Goal: Information Seeking & Learning: Learn about a topic

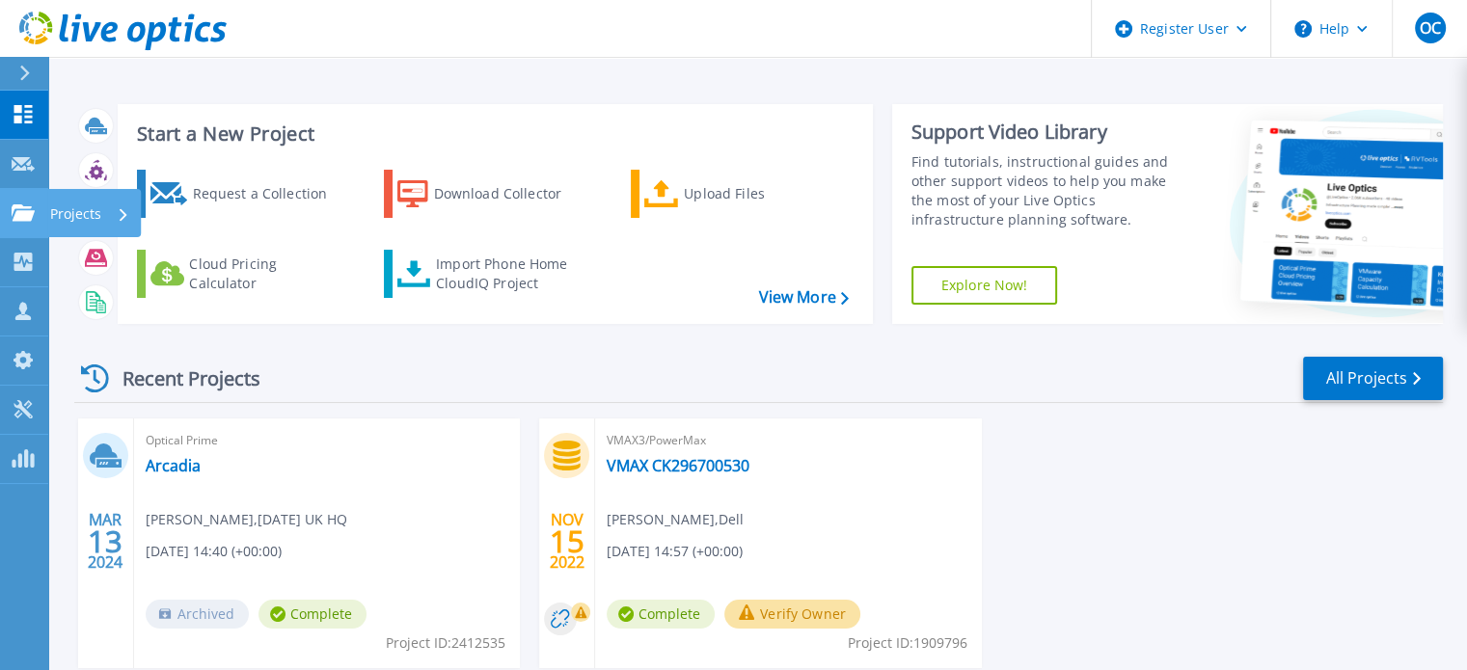
click at [16, 207] on icon at bounding box center [23, 212] width 23 height 16
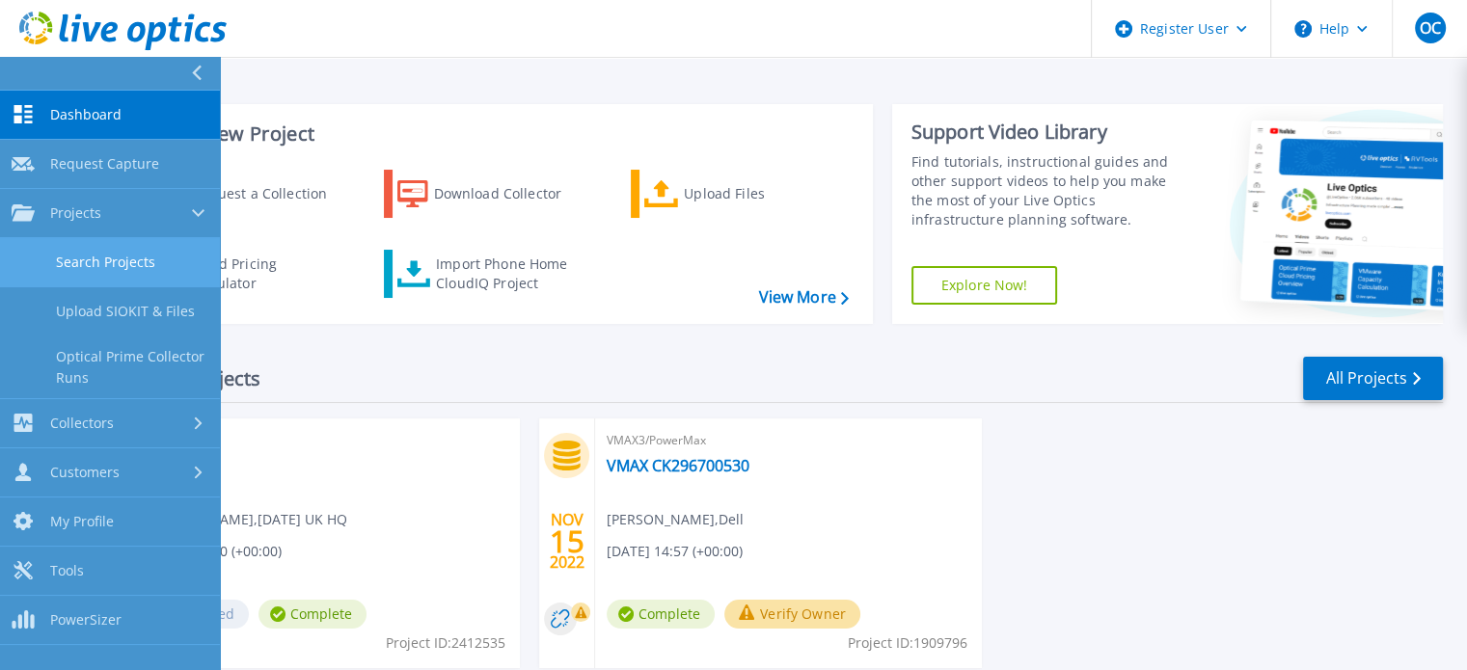
click at [128, 249] on link "Search Projects" at bounding box center [110, 262] width 220 height 49
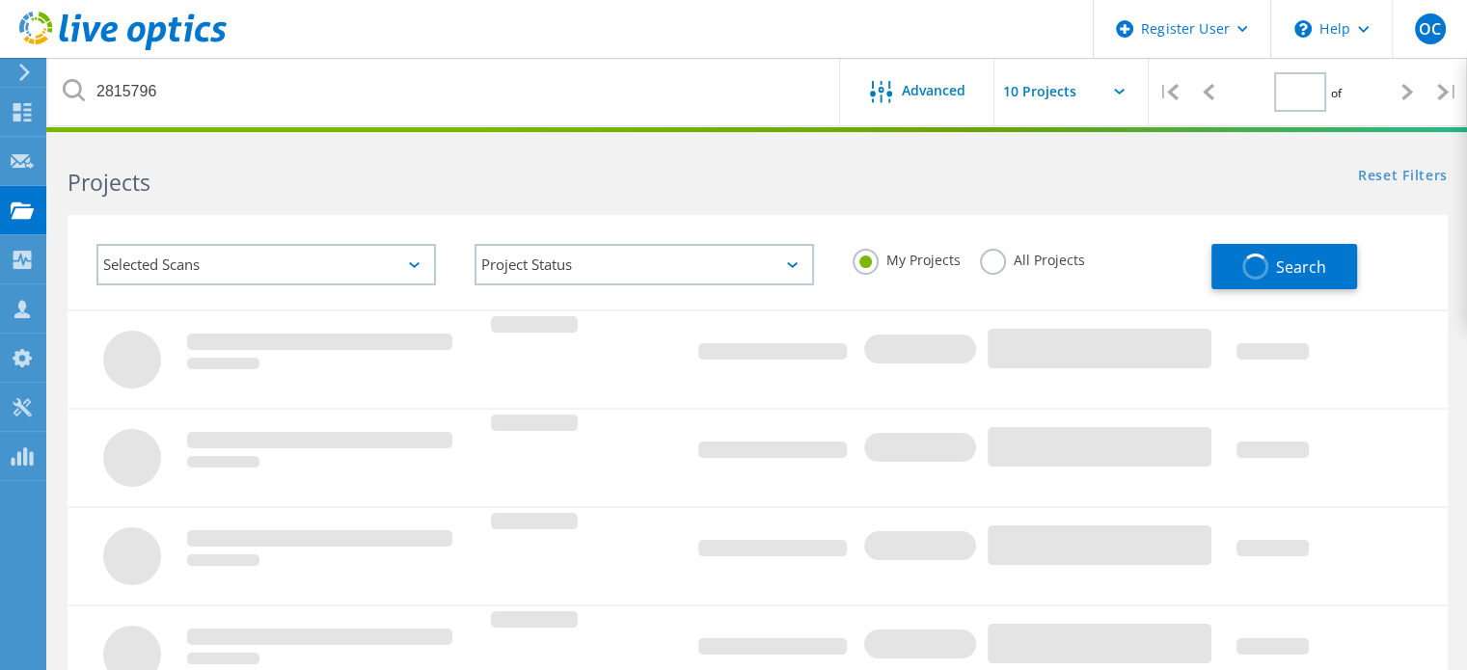
type input "1"
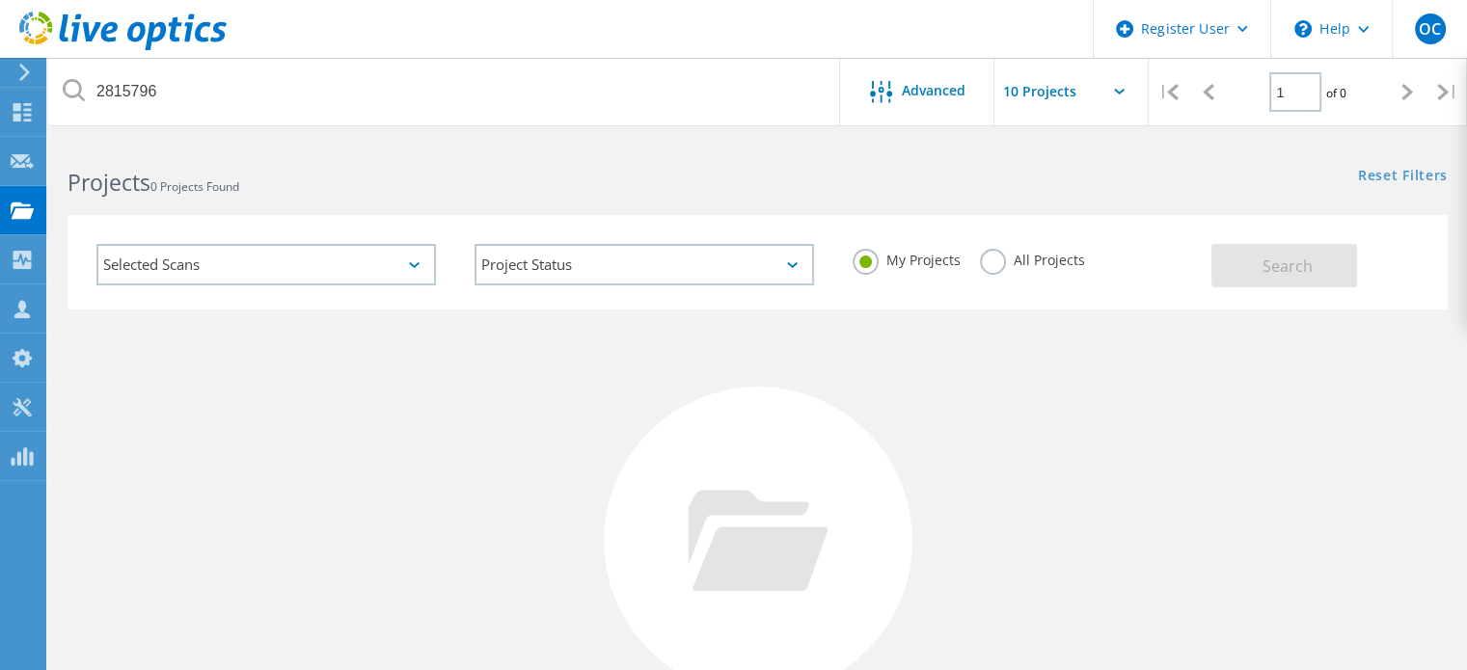
click at [1000, 257] on label "All Projects" at bounding box center [1032, 258] width 105 height 18
click at [0, 0] on input "All Projects" at bounding box center [0, 0] width 0 height 0
click at [1320, 247] on button "Search" at bounding box center [1284, 265] width 146 height 43
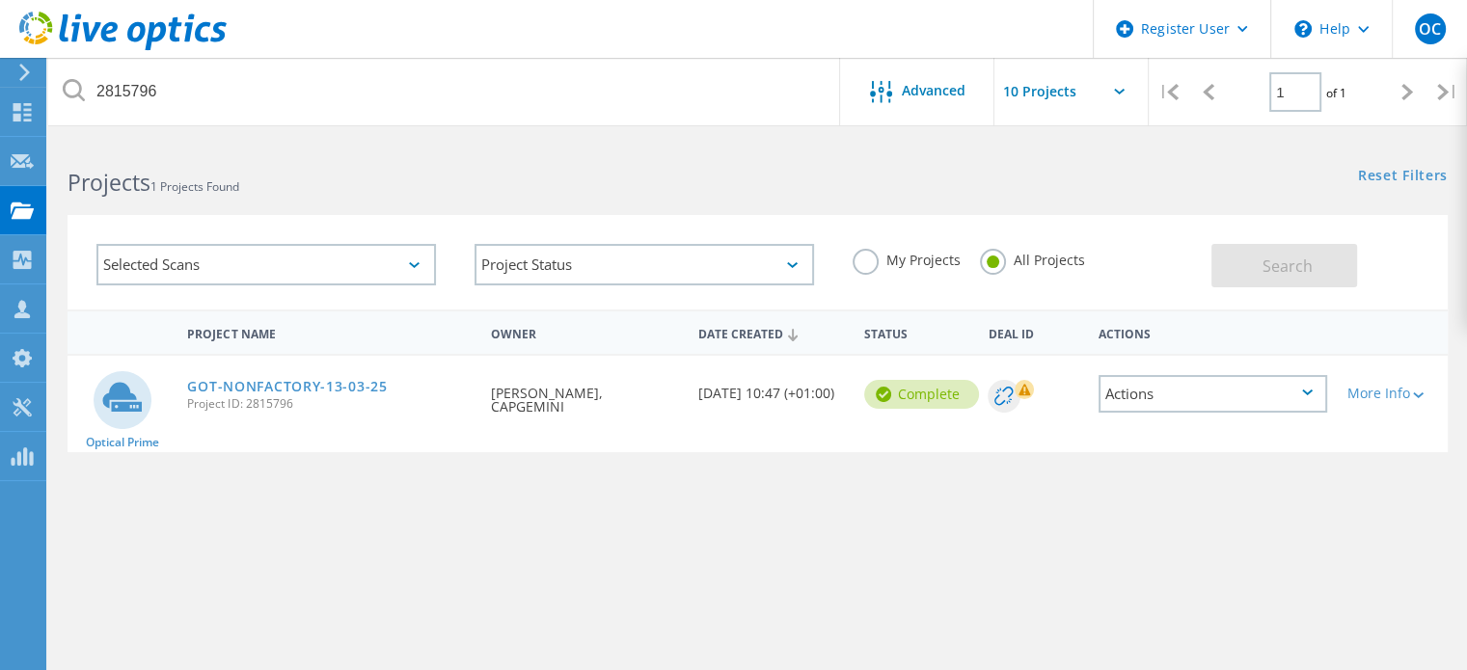
click at [224, 386] on link "GOT-NONFACTORY-13-03-25" at bounding box center [287, 387] width 200 height 14
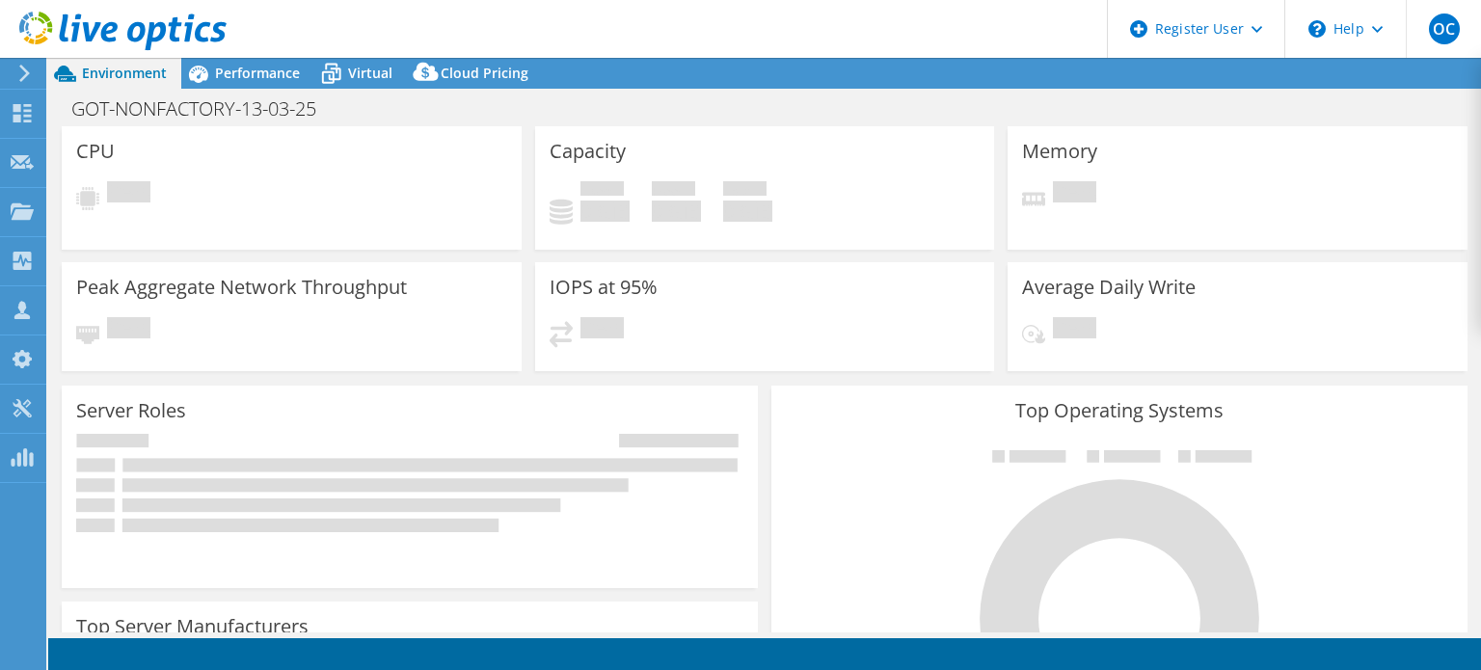
select select "USD"
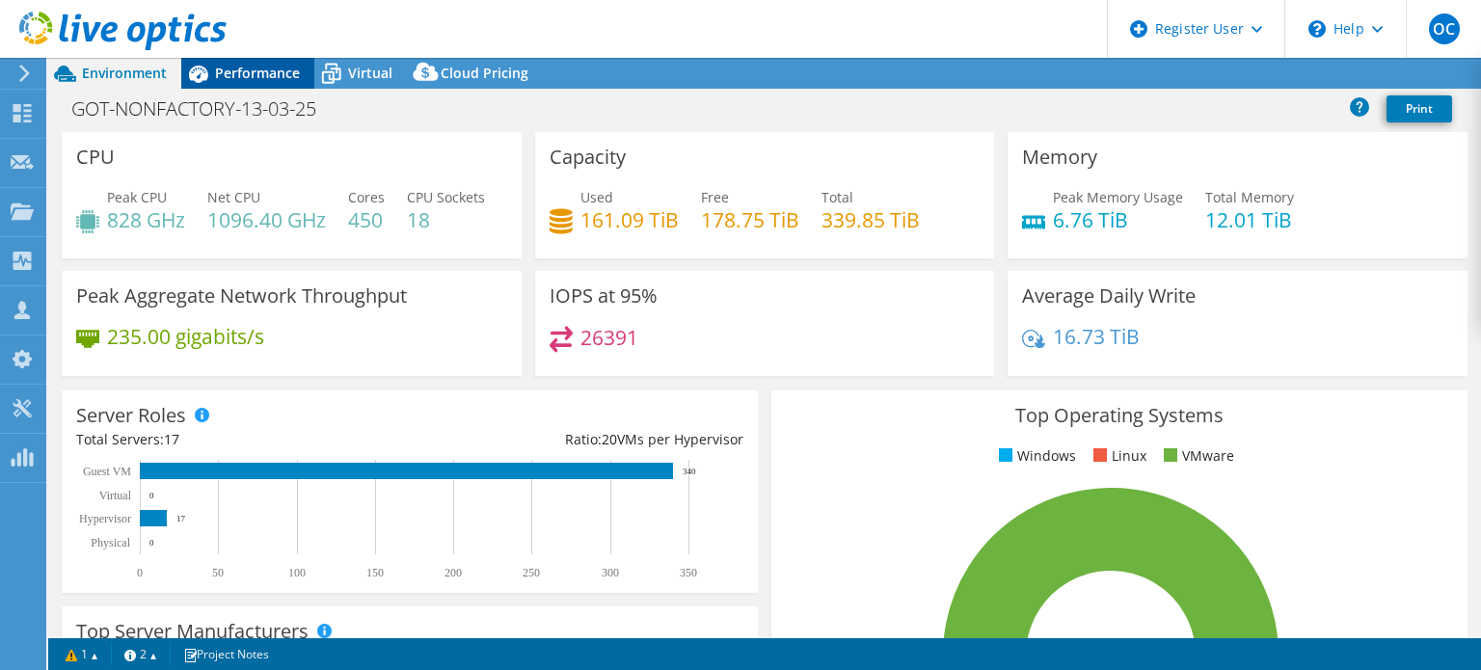
click at [249, 76] on span "Performance" at bounding box center [257, 73] width 85 height 18
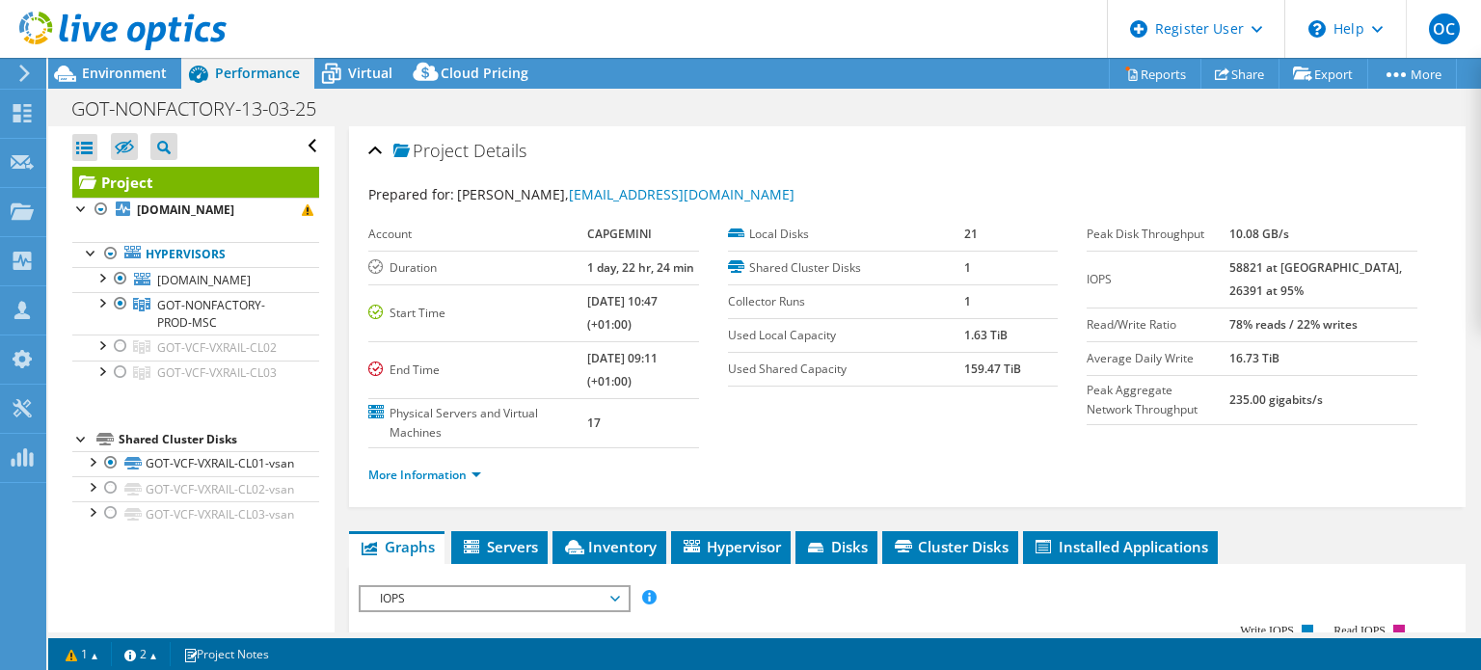
click at [143, 64] on div at bounding box center [113, 32] width 227 height 65
click at [148, 72] on span "Environment" at bounding box center [124, 73] width 85 height 18
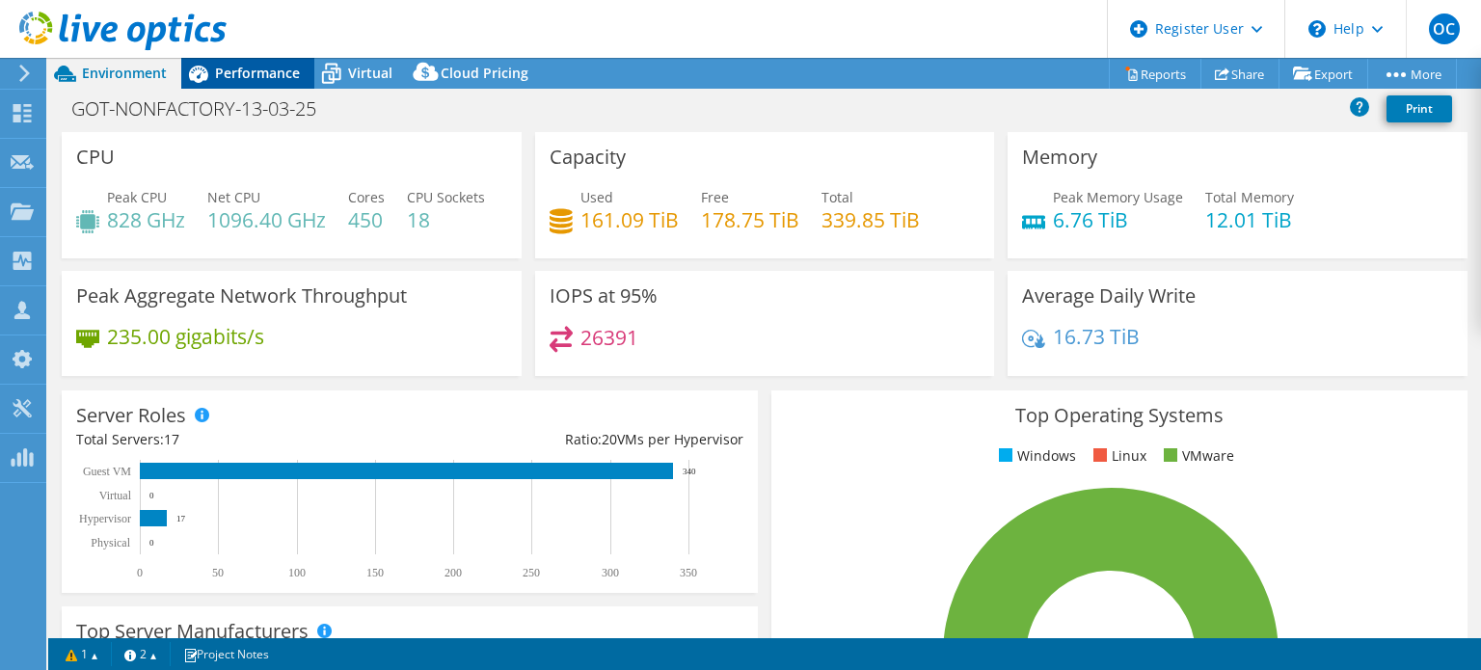
click at [278, 71] on span "Performance" at bounding box center [257, 73] width 85 height 18
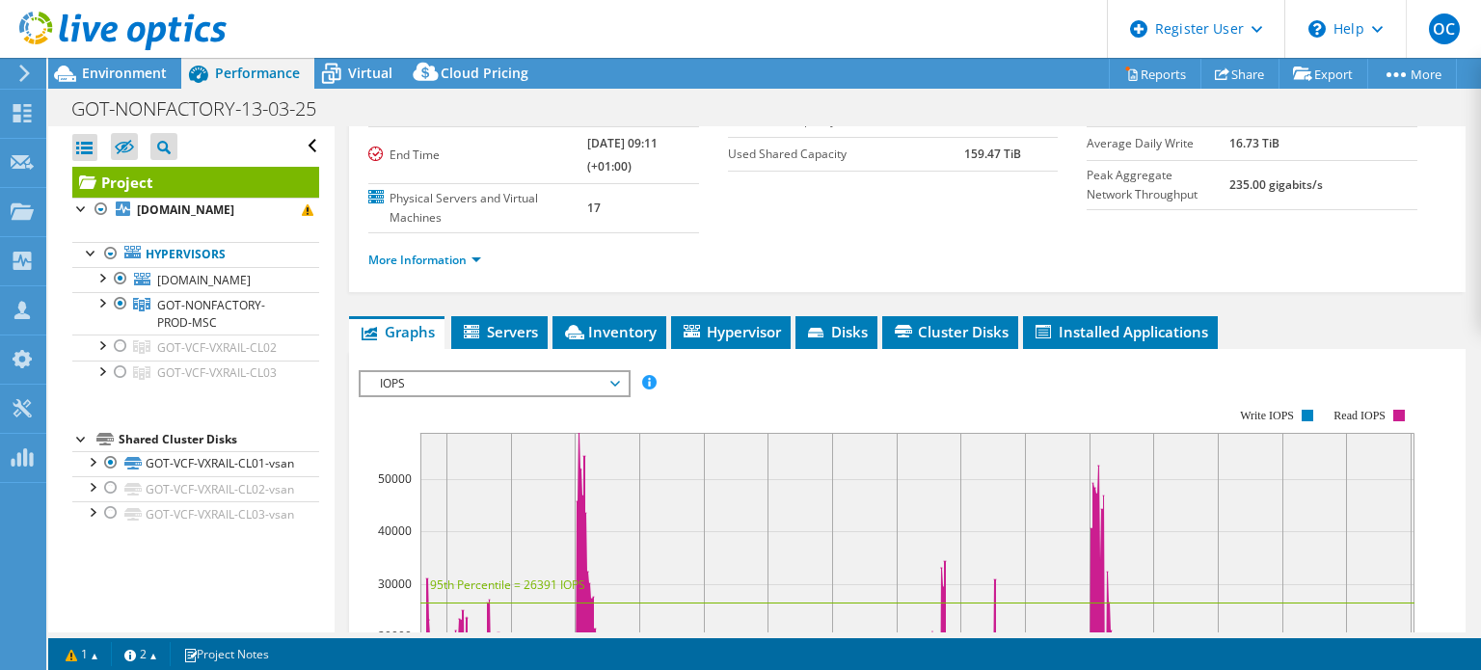
scroll to position [216, 0]
click at [506, 373] on span "IOPS" at bounding box center [494, 382] width 248 height 23
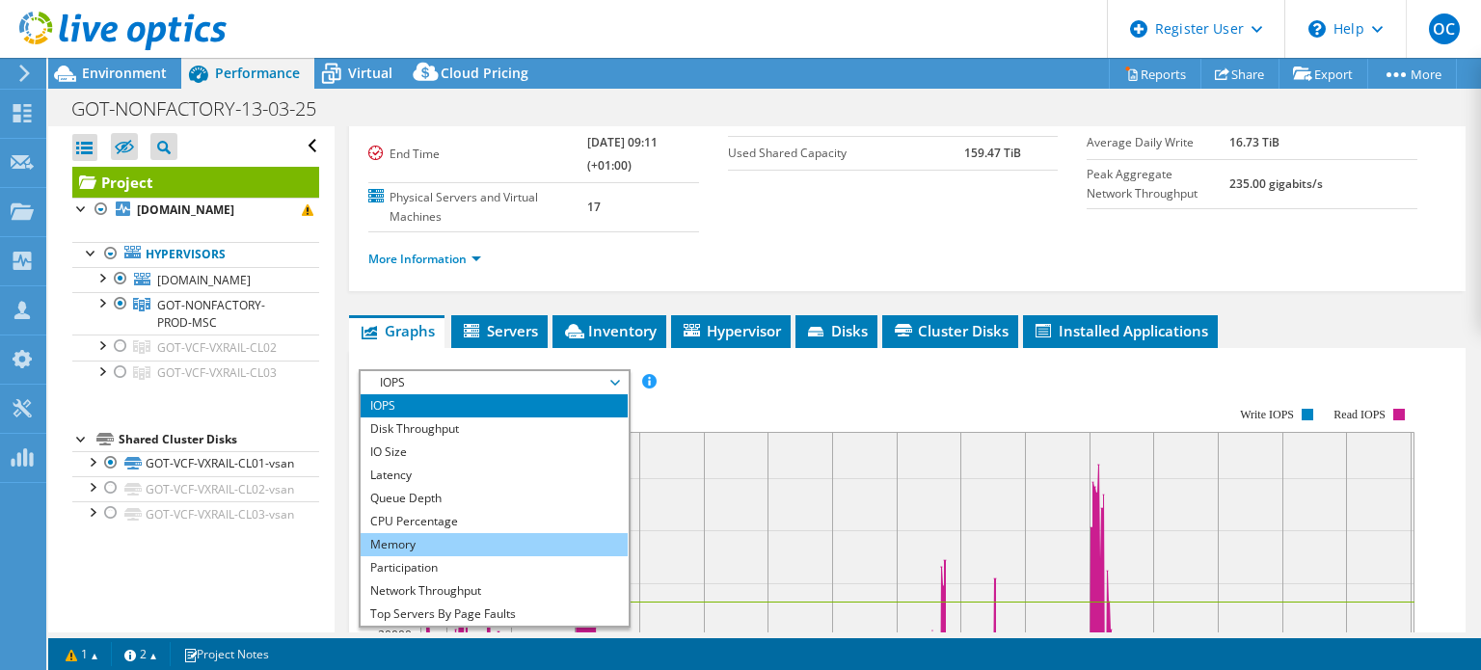
click at [475, 533] on li "Memory" at bounding box center [494, 544] width 267 height 23
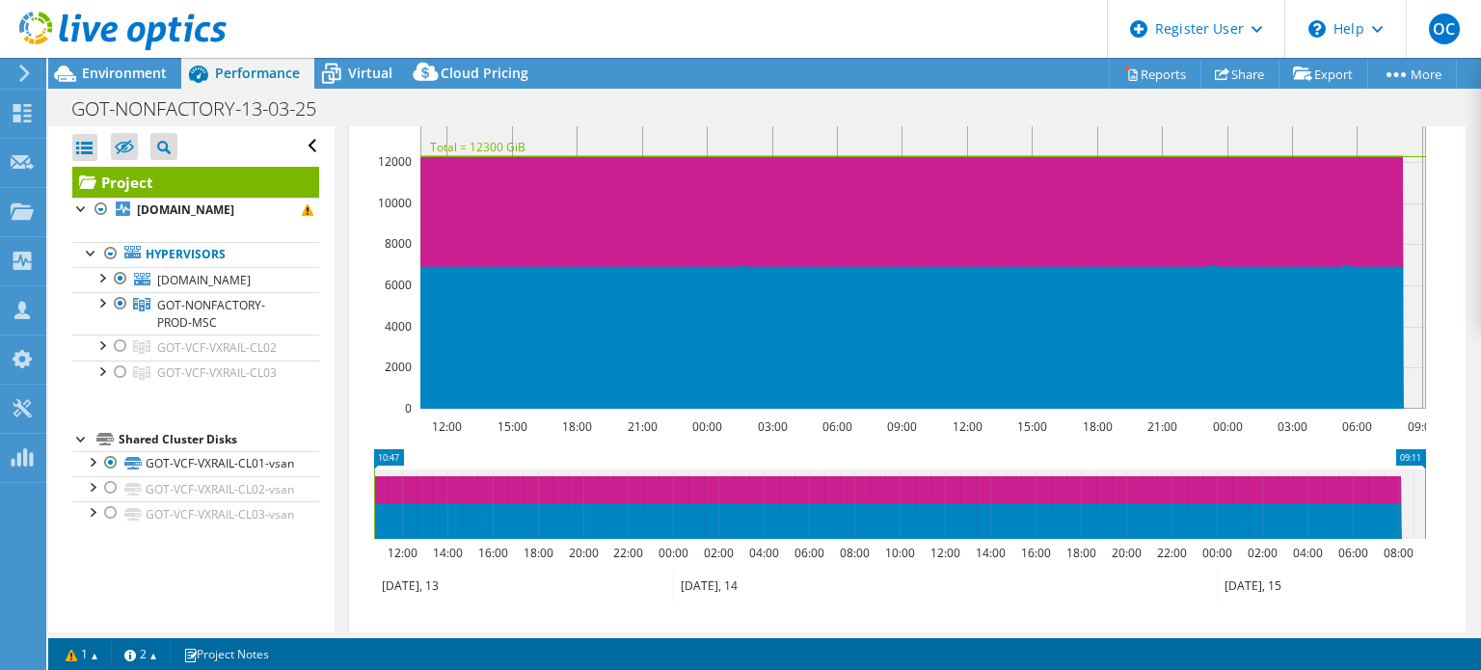
scroll to position [740, 0]
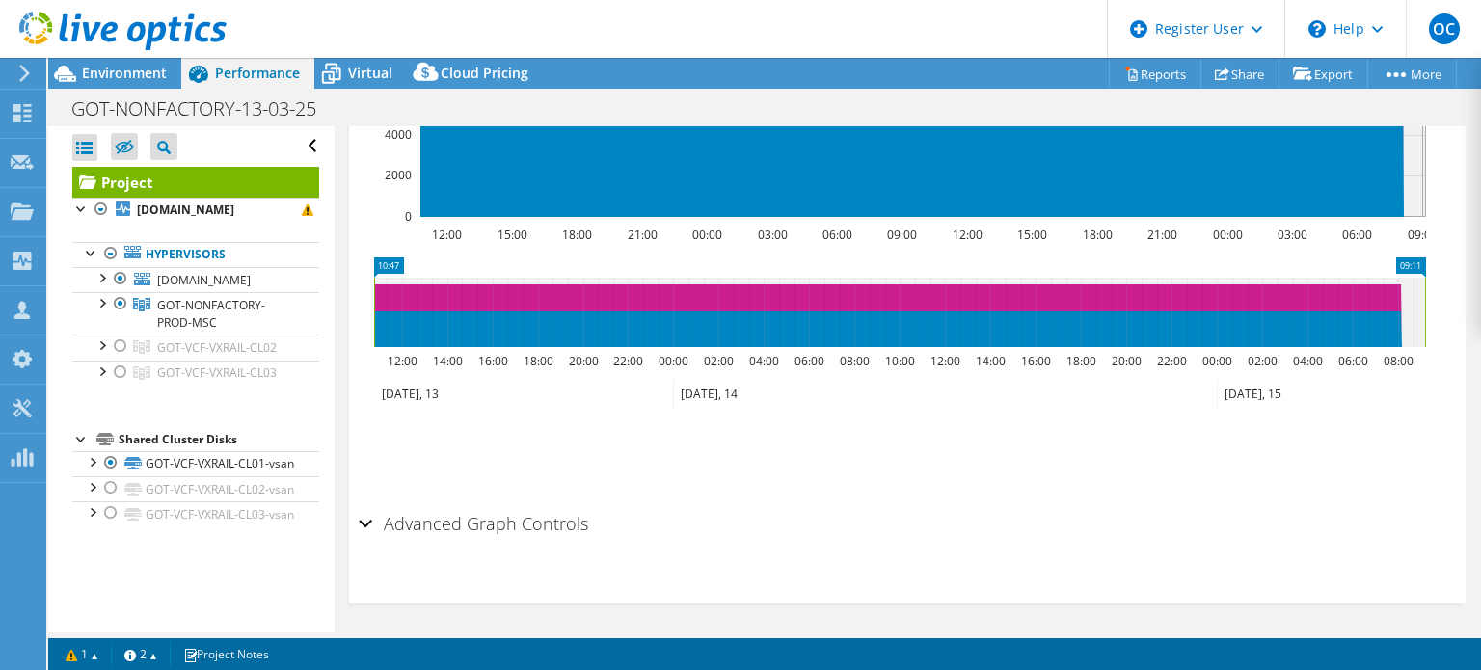
click at [417, 524] on h2 "Advanced Graph Controls" at bounding box center [474, 523] width 230 height 39
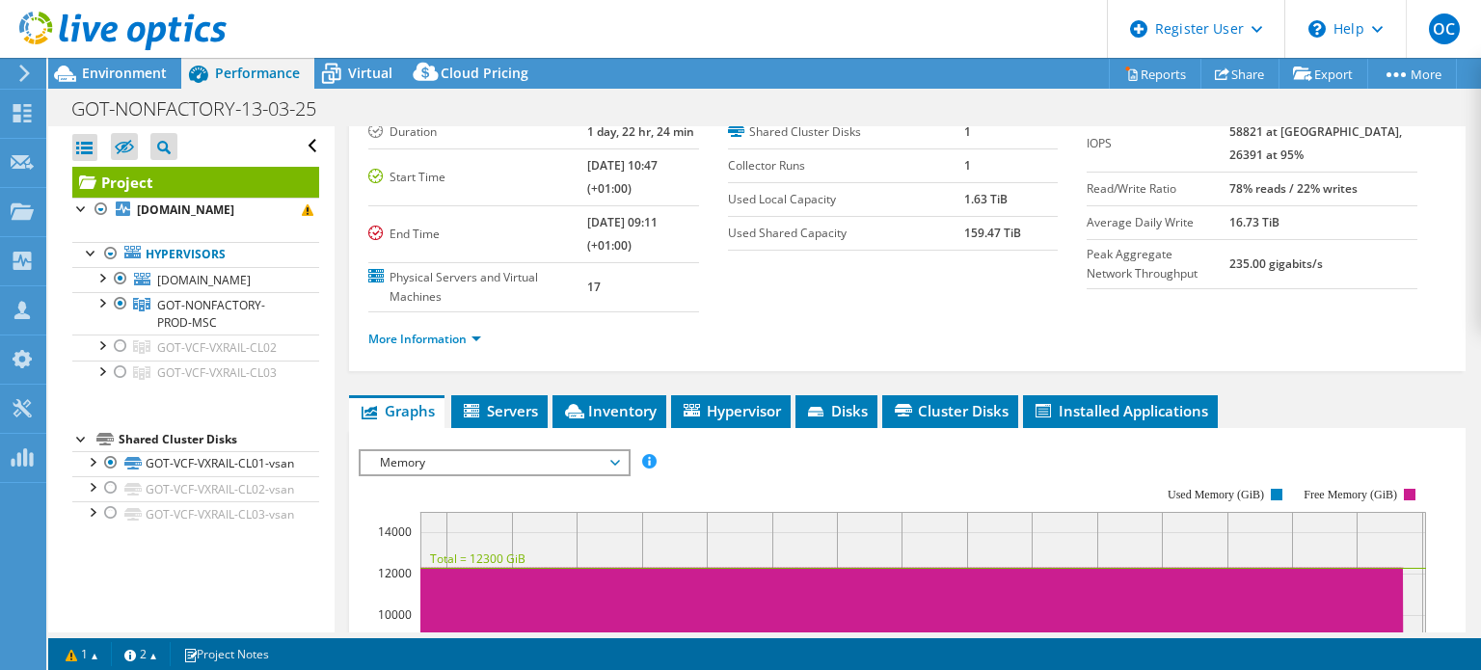
scroll to position [129, 0]
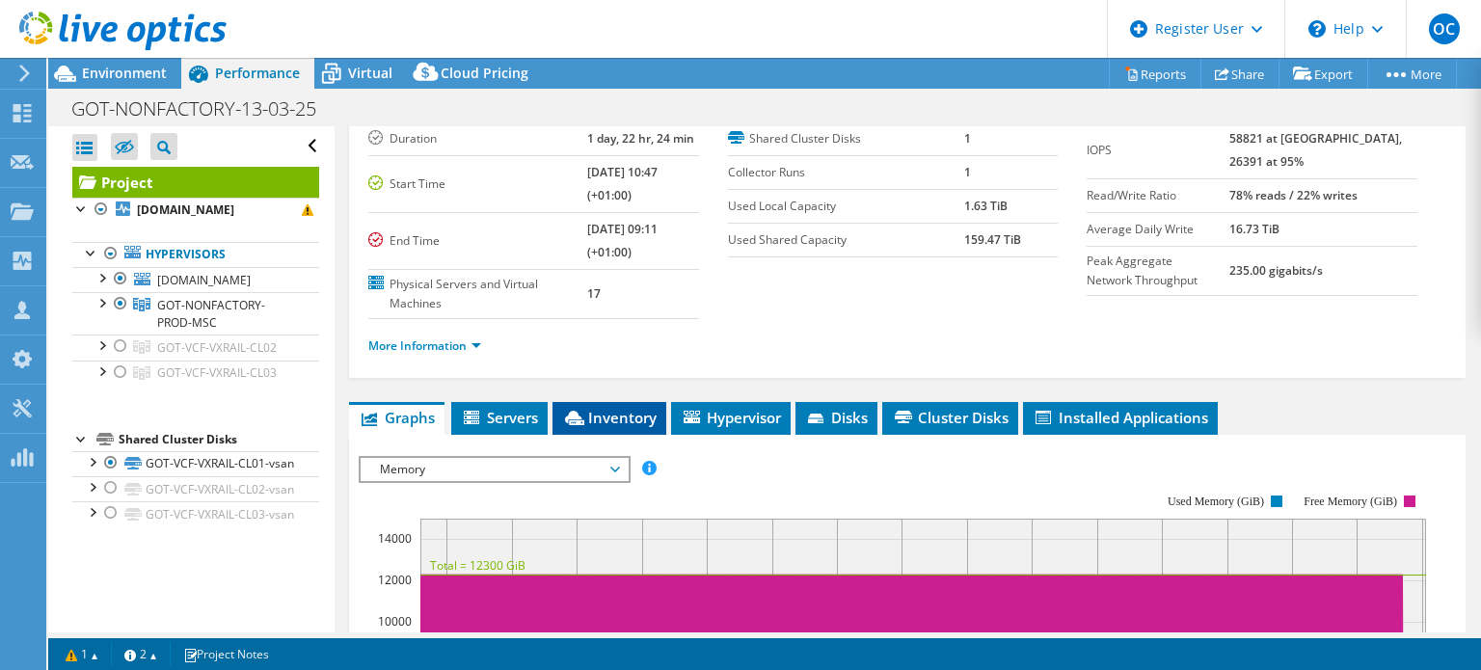
click at [602, 402] on li "Inventory" at bounding box center [610, 418] width 114 height 33
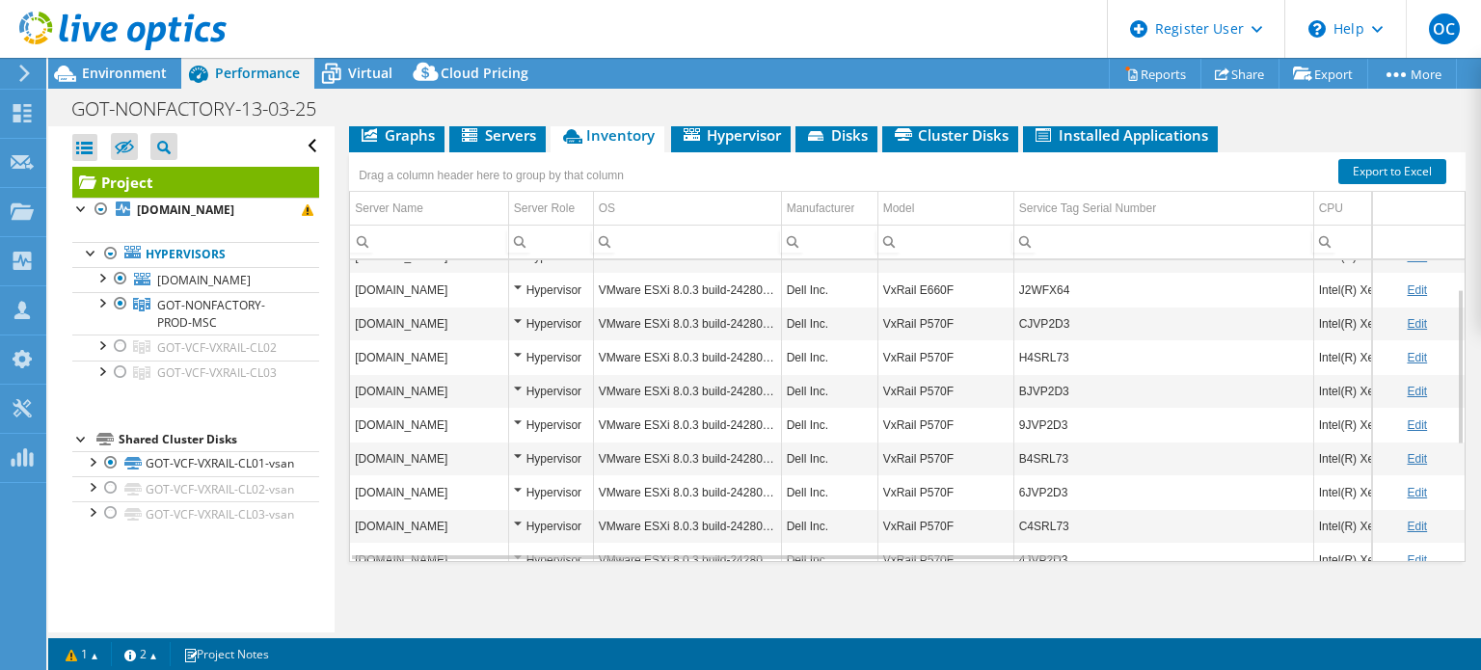
scroll to position [55, 0]
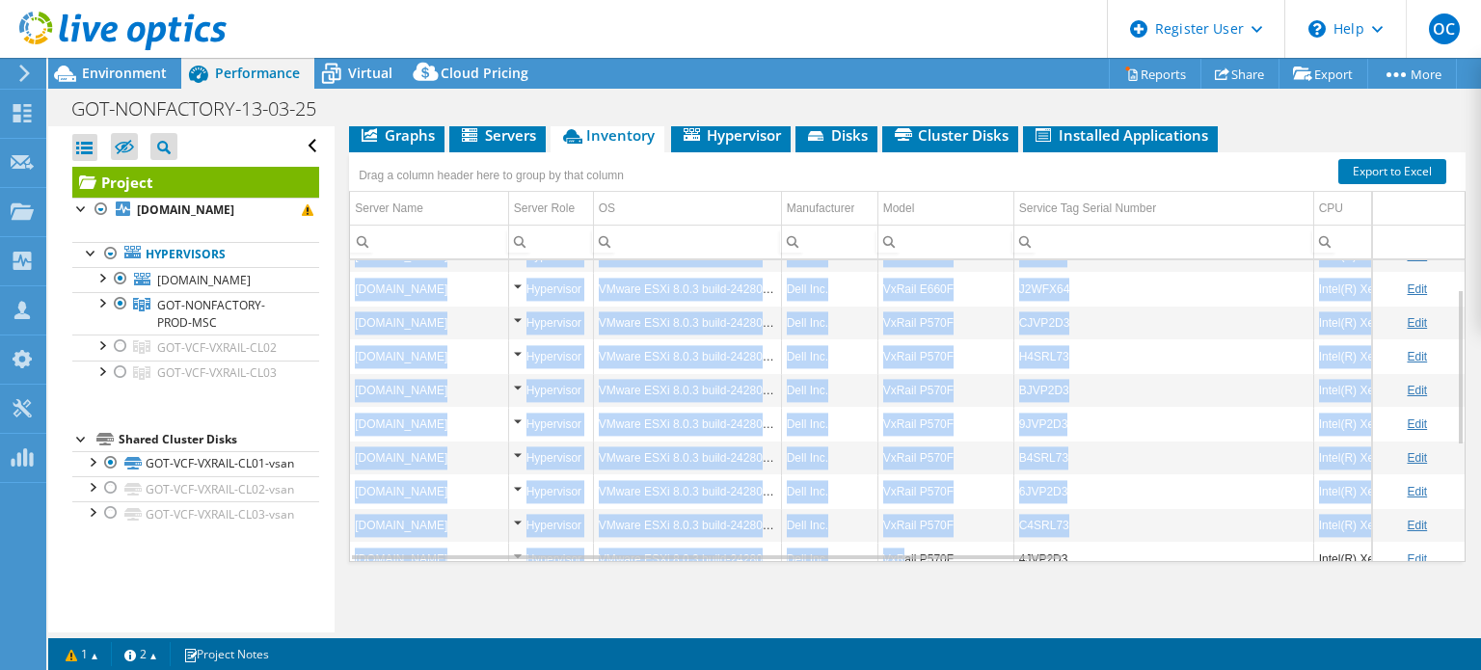
drag, startPoint x: 902, startPoint y: 547, endPoint x: 965, endPoint y: 560, distance: 65.1
click at [965, 560] on div "Graphs Servers Inventory Hypervisor Disks Cluster Disks Installed Applications …" at bounding box center [907, 361] width 1117 height 482
click at [937, 514] on td "VxRail P570F" at bounding box center [946, 525] width 136 height 34
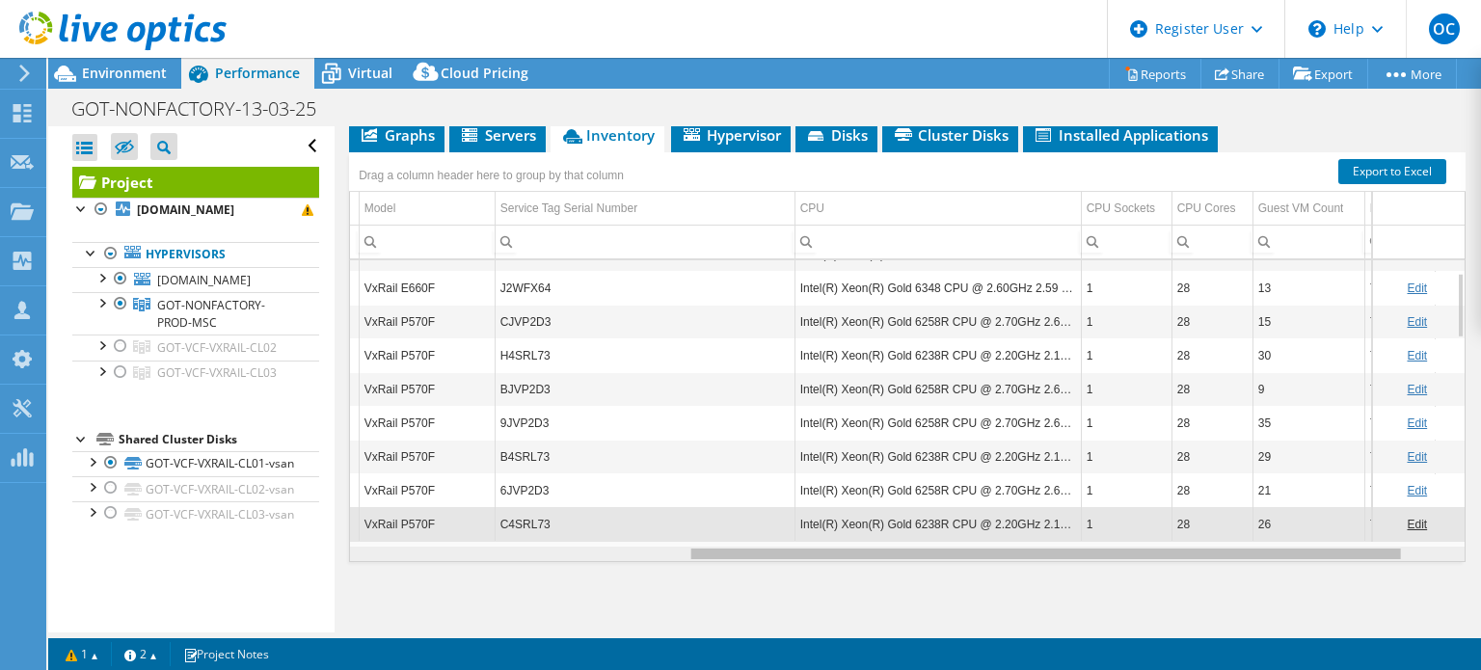
scroll to position [0, 0]
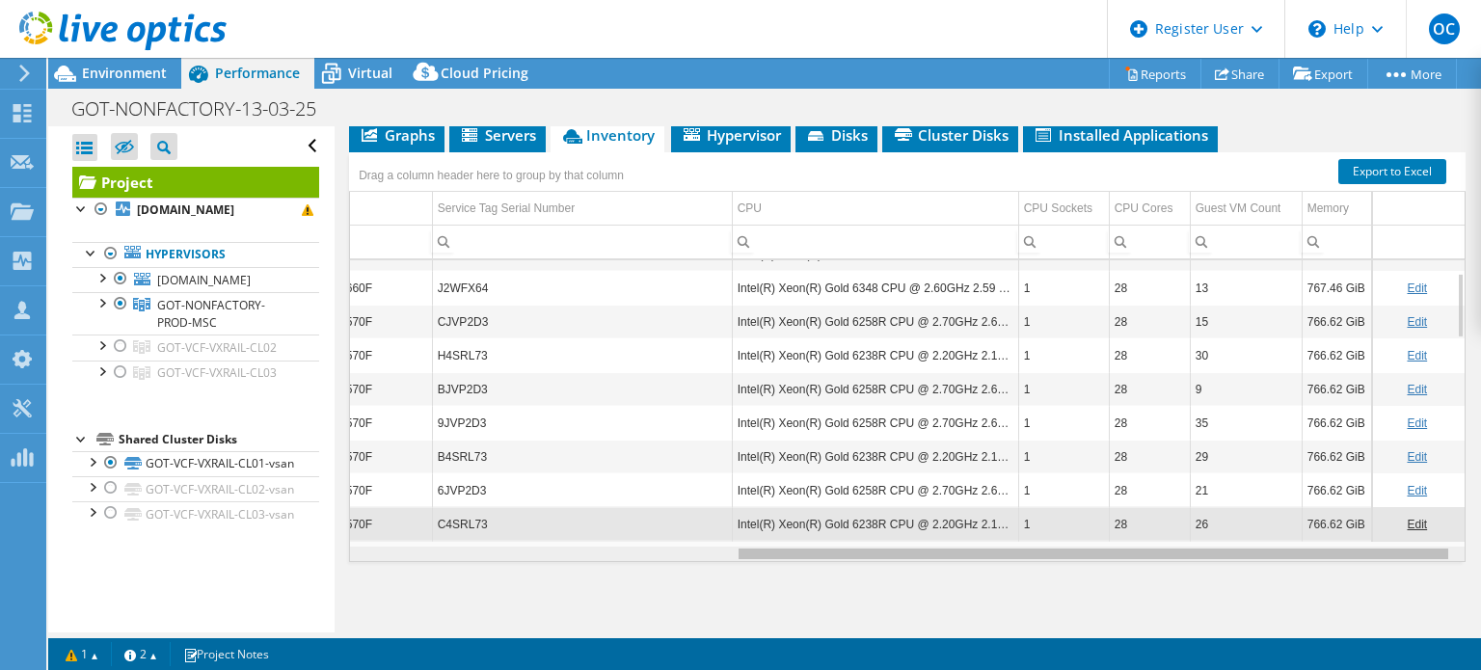
drag, startPoint x: 976, startPoint y: 555, endPoint x: 1437, endPoint y: 543, distance: 461.1
click at [1437, 543] on body "OC Dell User Octavian Crivat Octavian.Crivat@dell.com Dell My Profile Log Out \…" at bounding box center [740, 335] width 1481 height 670
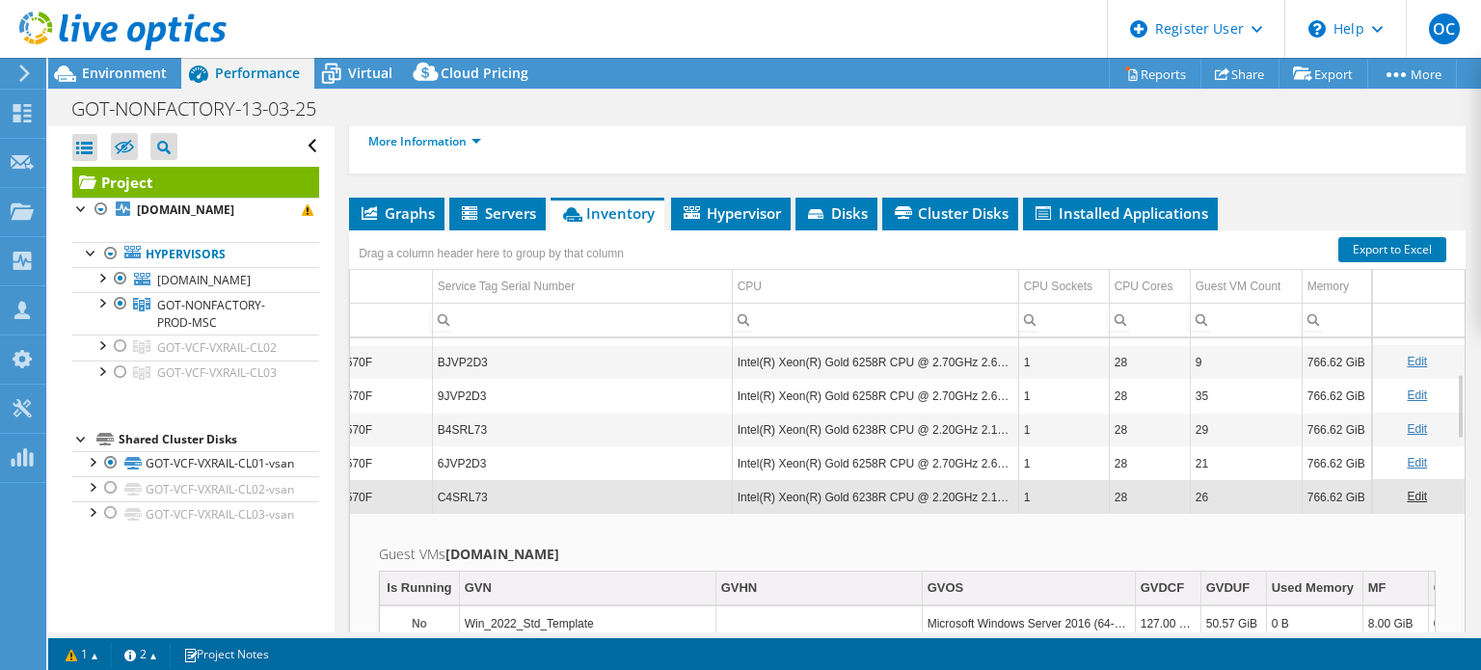
scroll to position [322, 0]
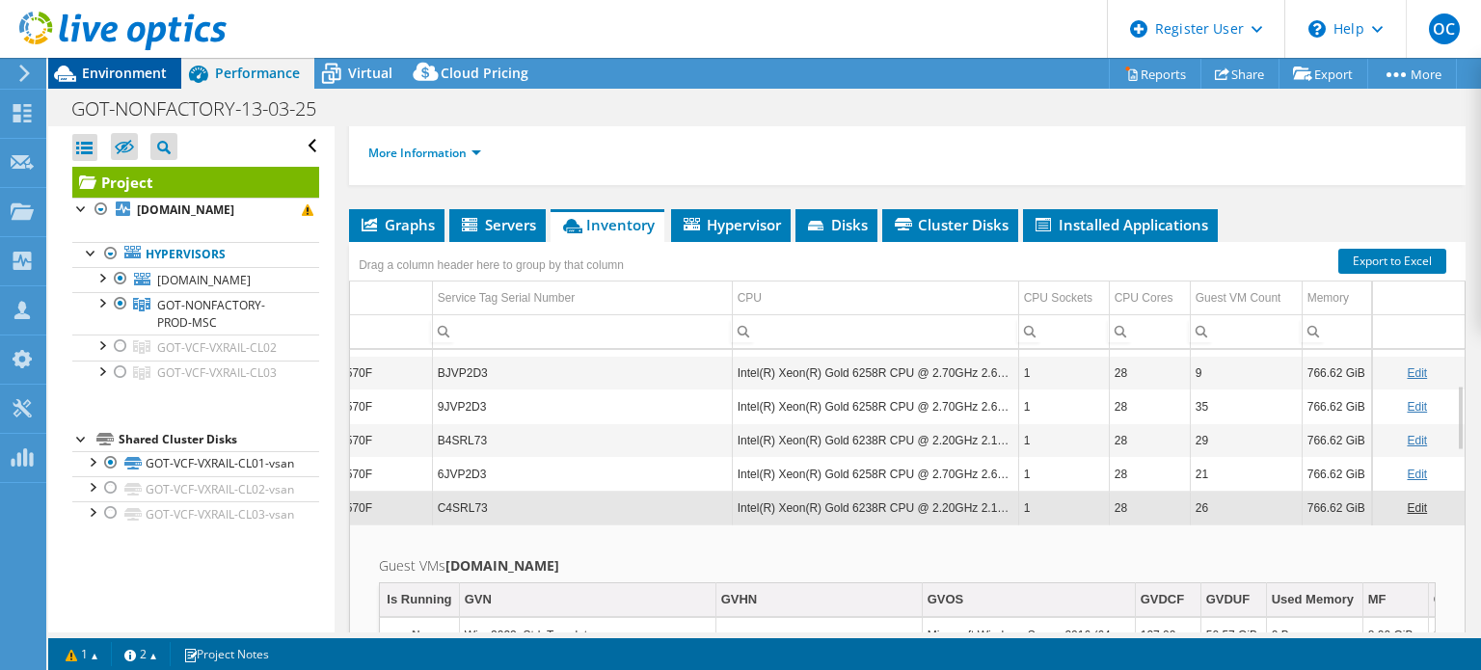
click at [110, 68] on span "Environment" at bounding box center [124, 73] width 85 height 18
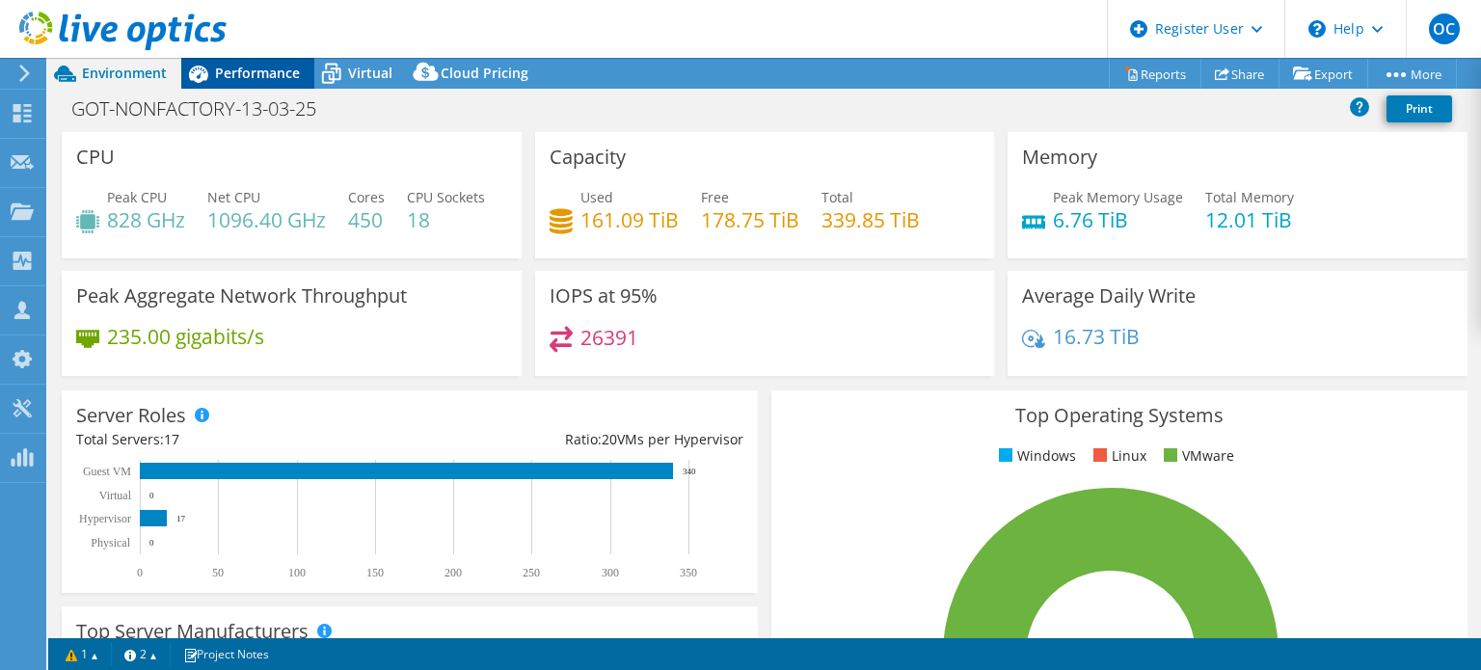
click at [248, 61] on div "Performance" at bounding box center [247, 73] width 133 height 31
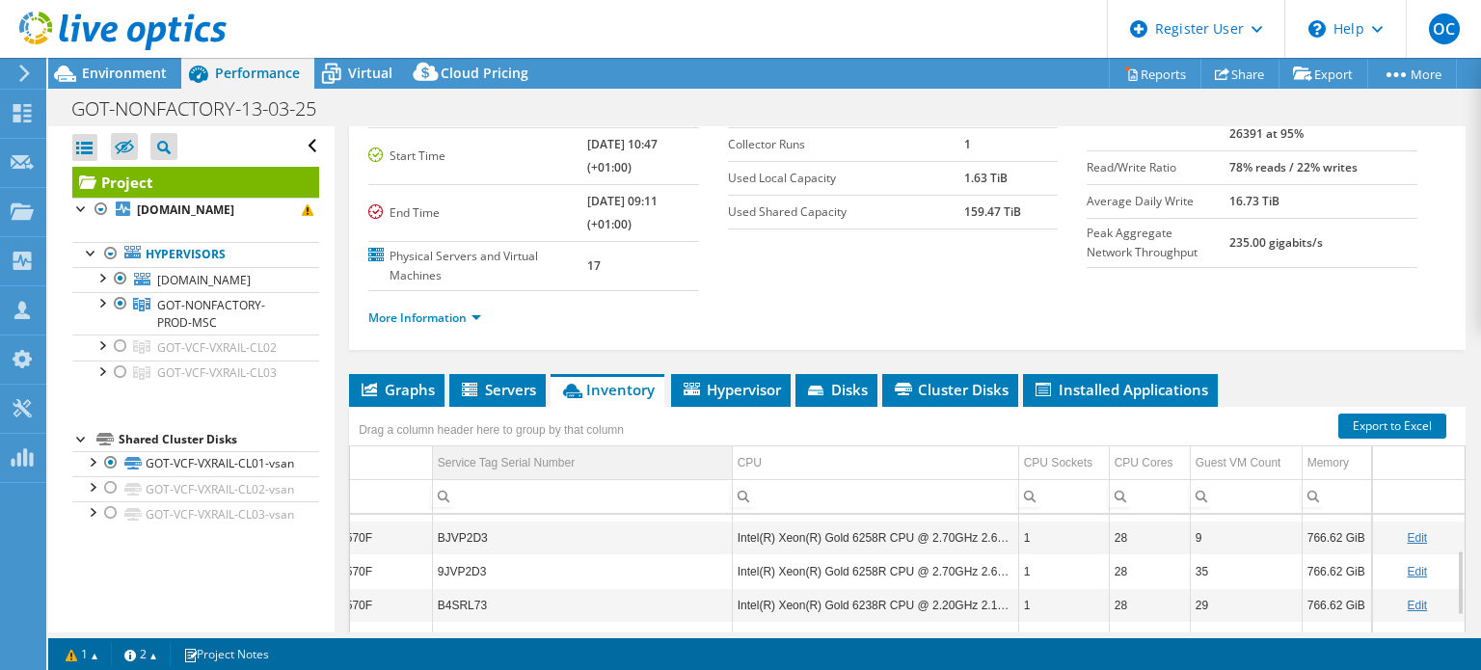
scroll to position [158, 0]
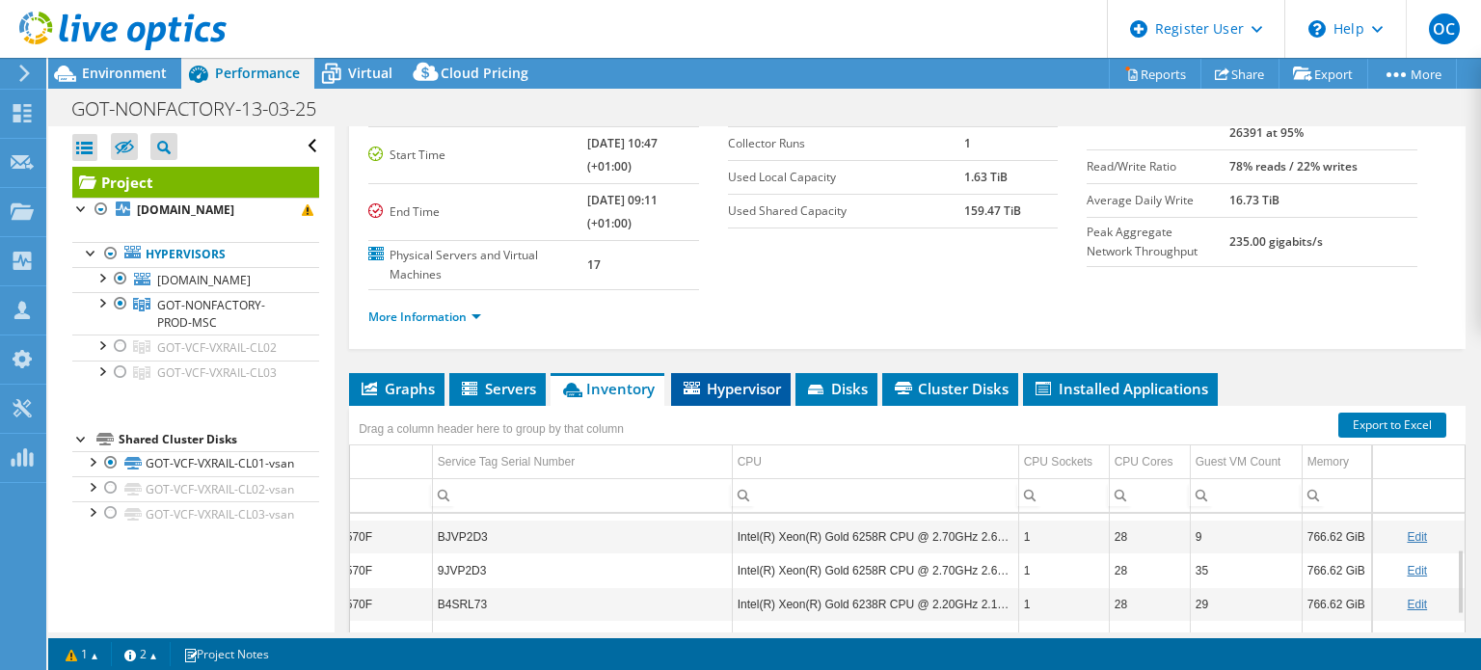
click at [723, 373] on li "Hypervisor" at bounding box center [731, 389] width 120 height 33
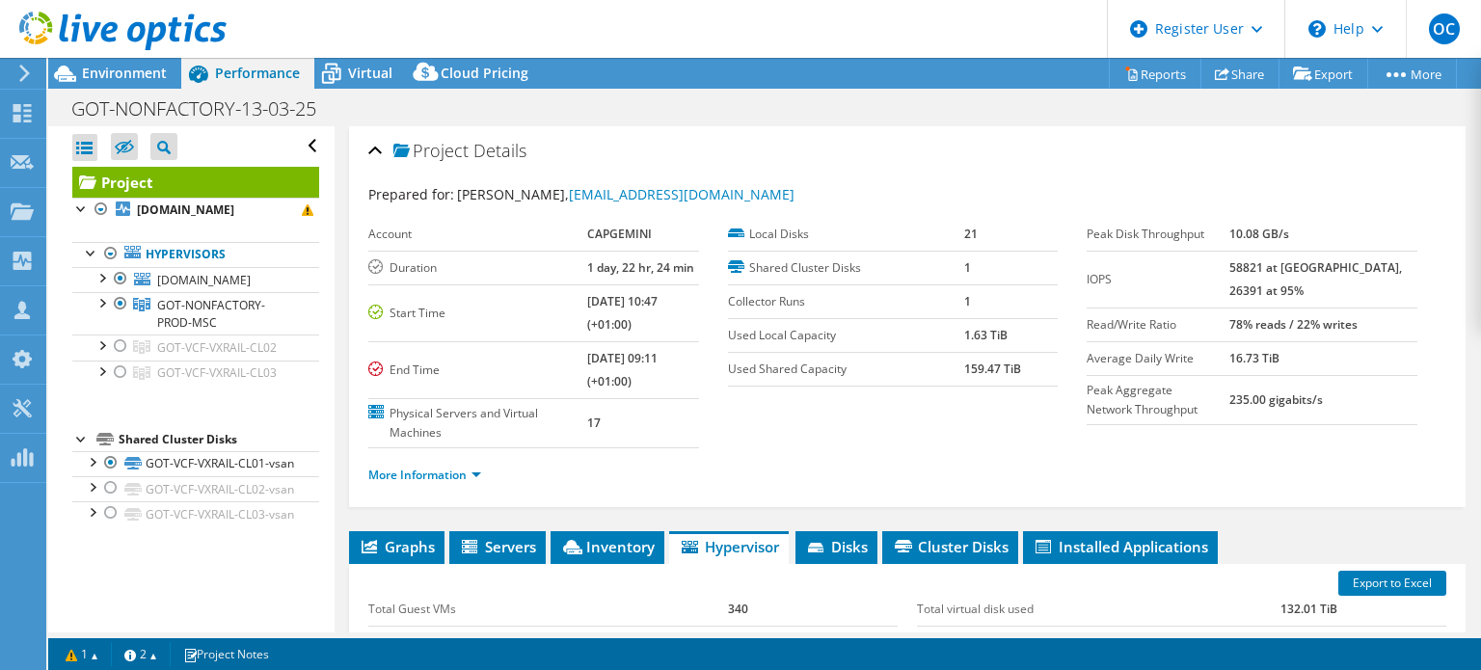
scroll to position [0, 0]
click at [440, 472] on link "More Information" at bounding box center [424, 475] width 113 height 16
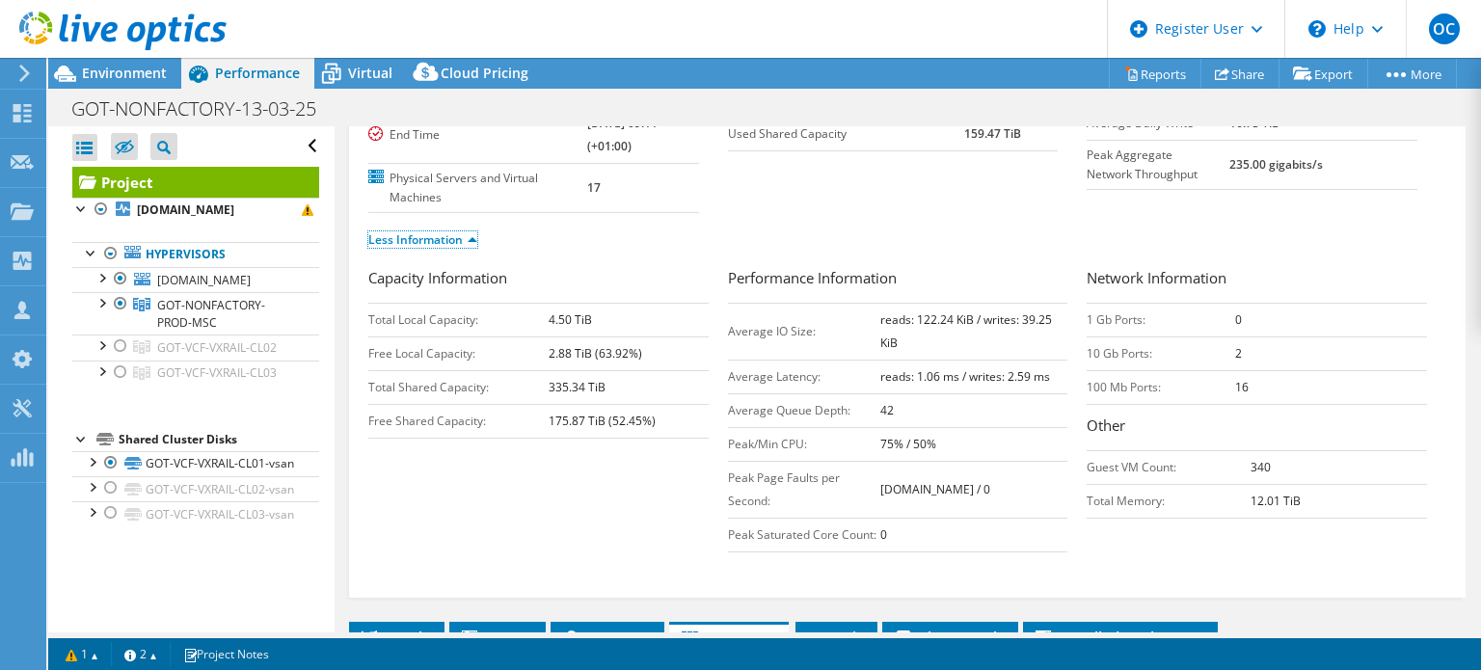
scroll to position [238, 0]
